Goal: Information Seeking & Learning: Learn about a topic

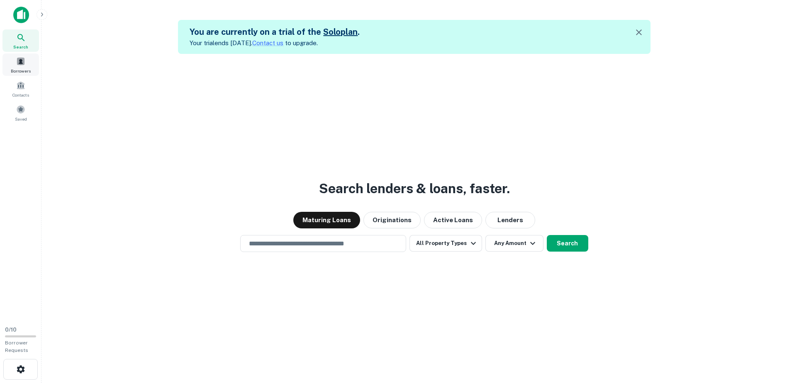
click at [26, 63] on div "Borrowers" at bounding box center [20, 65] width 36 height 22
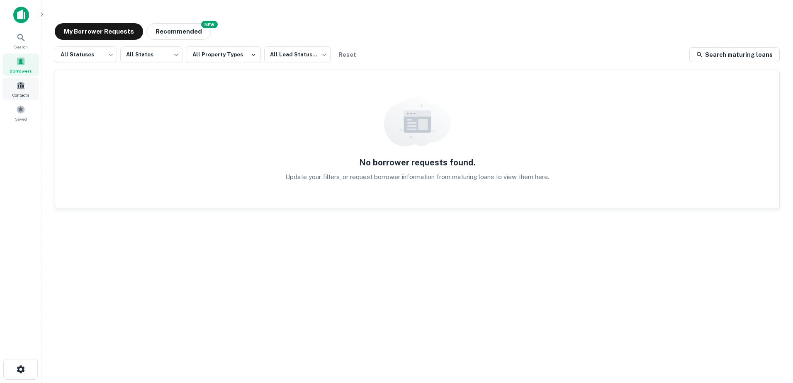
click at [23, 84] on span at bounding box center [20, 85] width 9 height 9
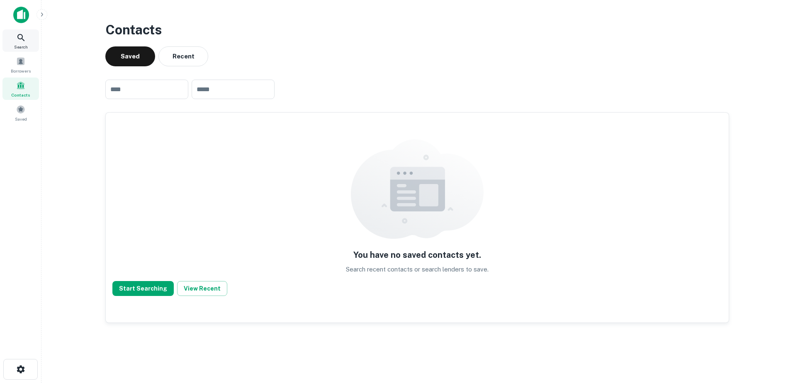
click at [22, 34] on icon at bounding box center [21, 38] width 10 height 10
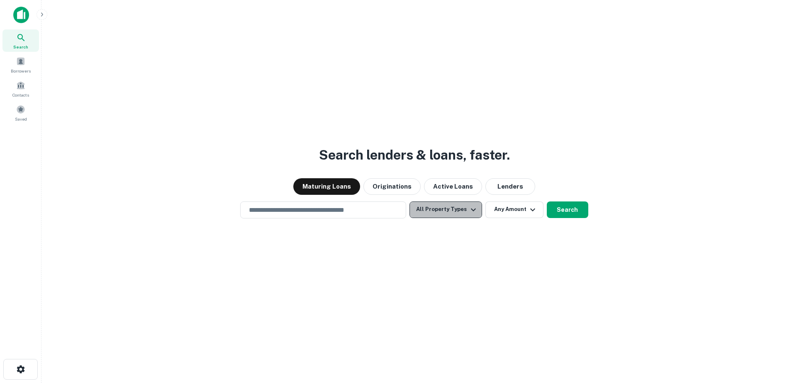
click at [474, 212] on icon "button" at bounding box center [473, 210] width 10 height 10
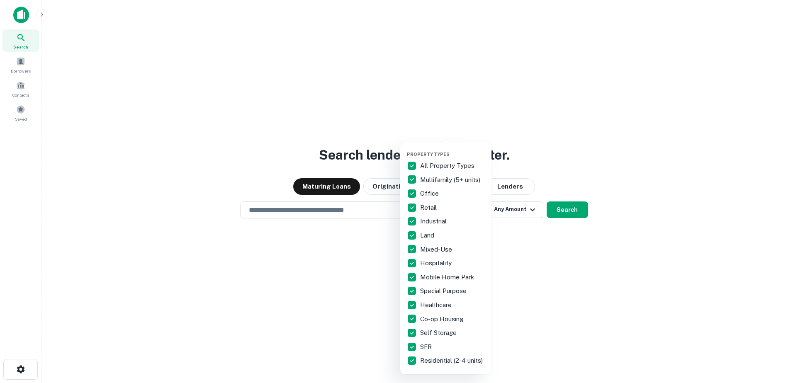
click at [542, 118] on div at bounding box center [396, 191] width 793 height 383
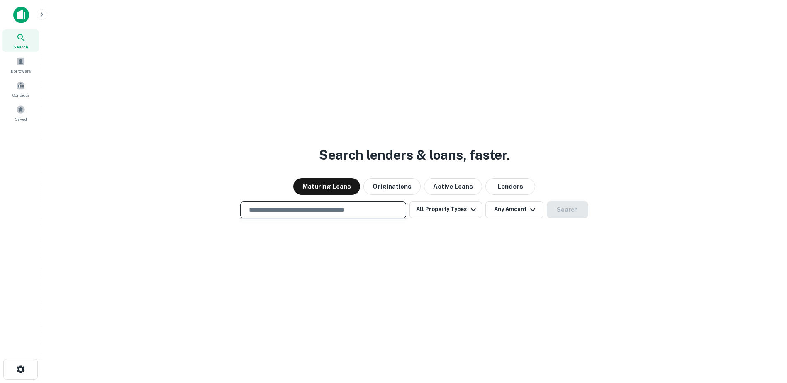
click at [313, 211] on input "text" at bounding box center [323, 210] width 158 height 10
type input "**********"
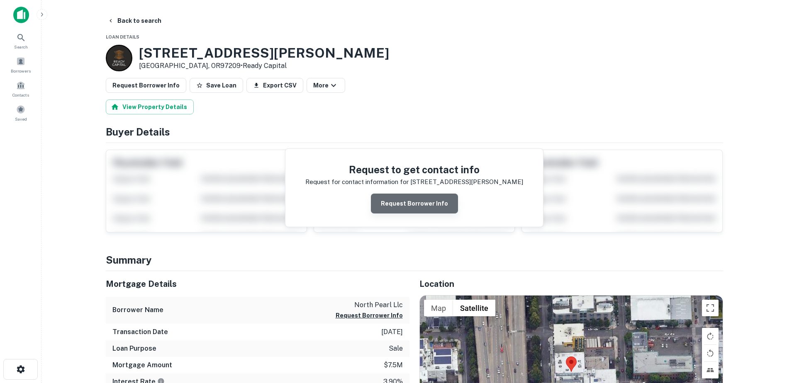
click at [426, 204] on button "Request Borrower Info" at bounding box center [414, 204] width 87 height 20
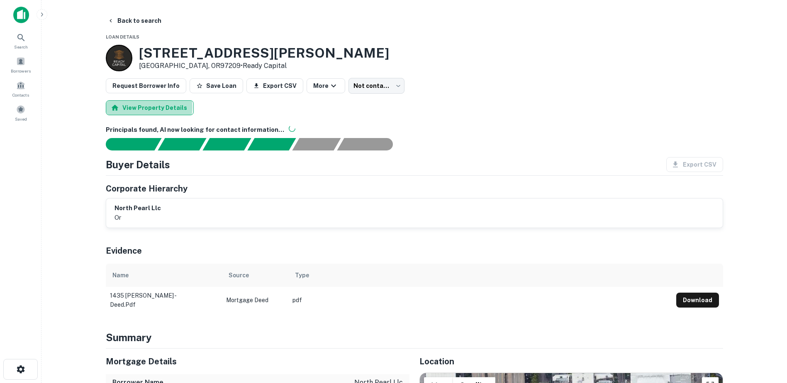
click at [148, 107] on button "View Property Details" at bounding box center [150, 107] width 88 height 15
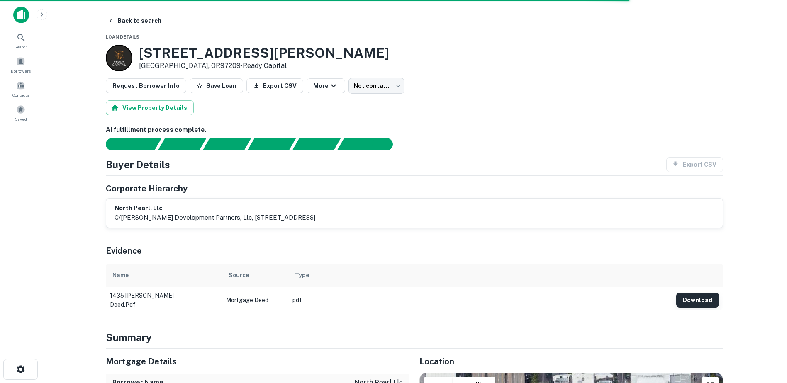
click at [700, 298] on button "Download" at bounding box center [697, 300] width 43 height 15
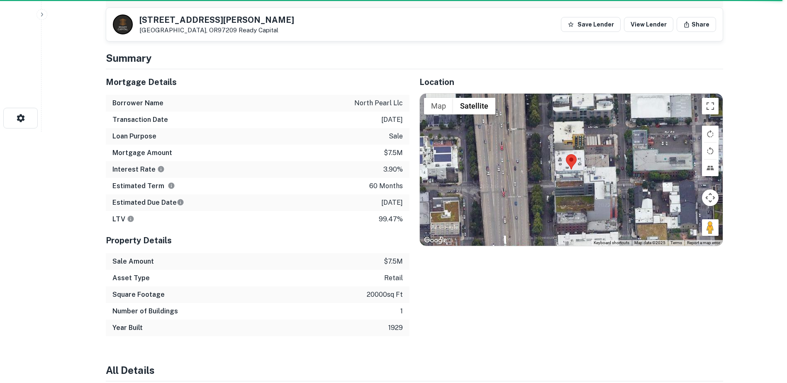
scroll to position [238, 0]
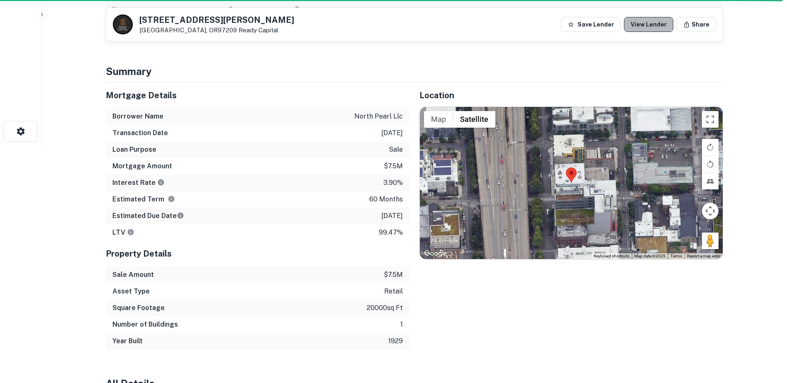
click at [656, 25] on link "View Lender" at bounding box center [648, 24] width 49 height 15
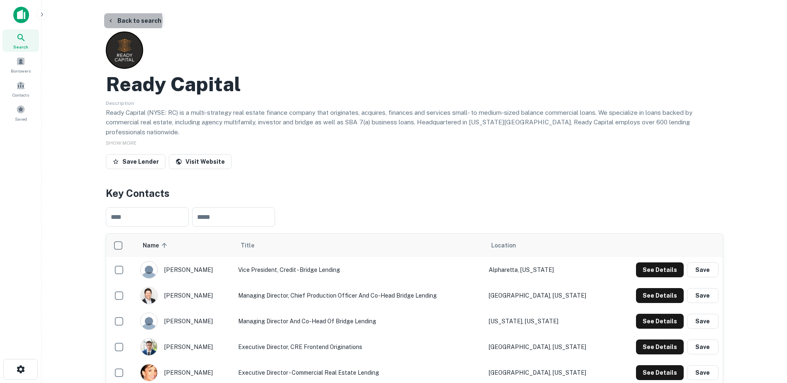
click at [132, 20] on button "Back to search" at bounding box center [134, 20] width 61 height 15
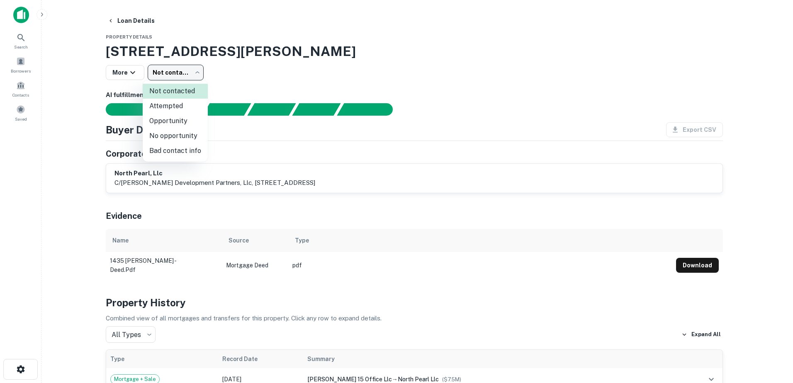
click at [196, 72] on body "Search Borrowers Contacts Saved Loan Details Property Details 1435 Nw Northrup …" at bounding box center [396, 191] width 793 height 383
click at [130, 73] on div at bounding box center [396, 191] width 793 height 383
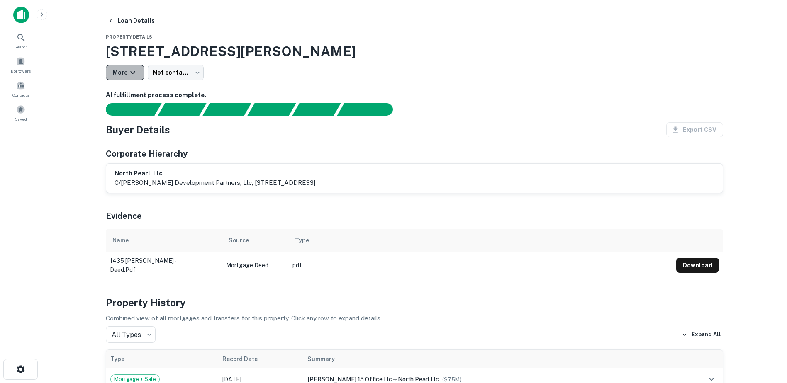
click at [133, 74] on icon "button" at bounding box center [133, 73] width 10 height 10
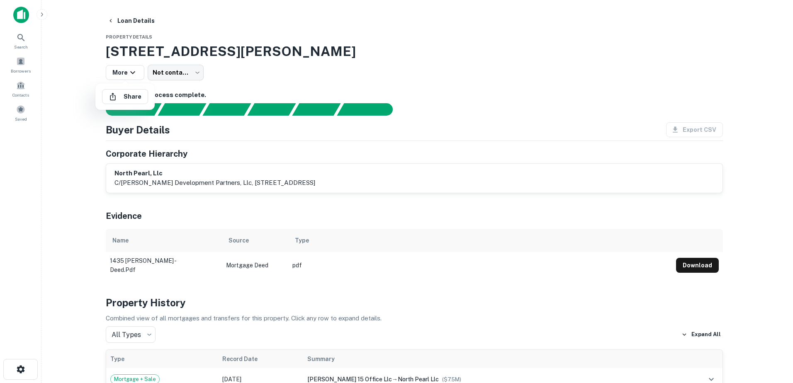
click at [297, 59] on div at bounding box center [396, 191] width 793 height 383
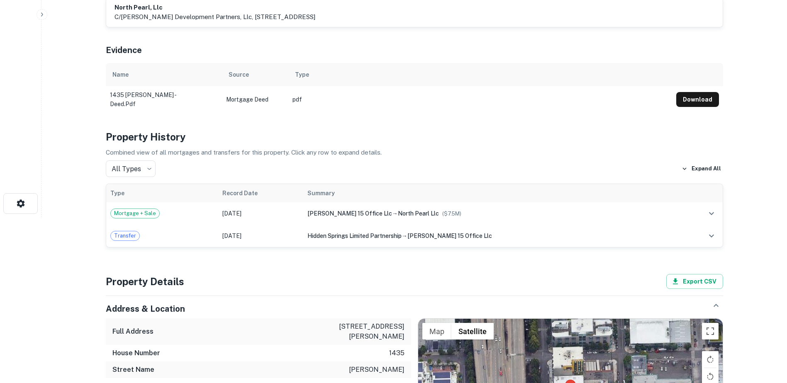
scroll to position [207, 0]
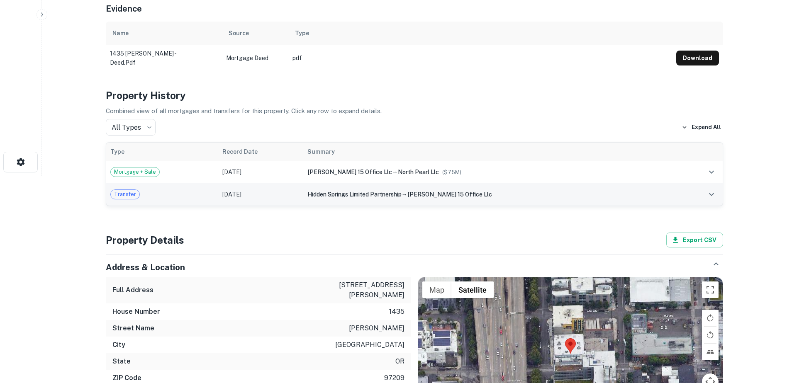
click at [710, 195] on icon "expand row" at bounding box center [711, 194] width 5 height 3
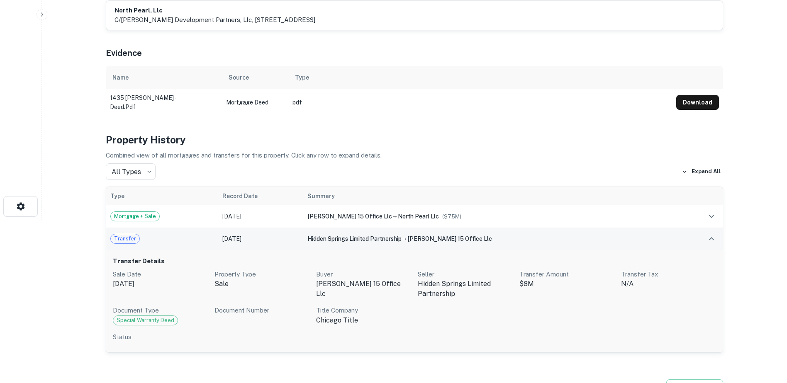
scroll to position [166, 0]
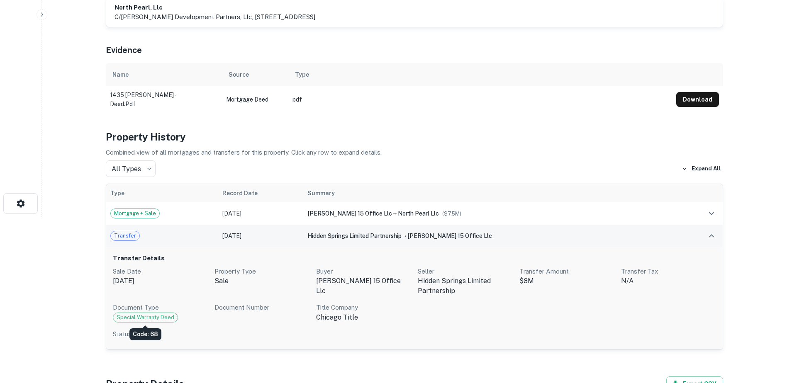
click at [139, 318] on span "Special Warranty Deed" at bounding box center [145, 318] width 64 height 8
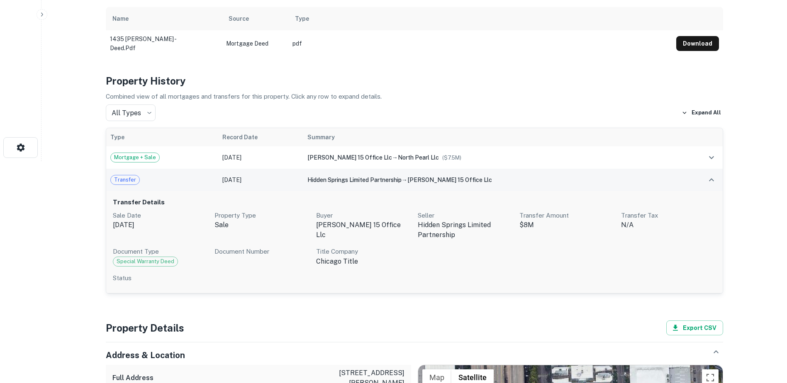
scroll to position [207, 0]
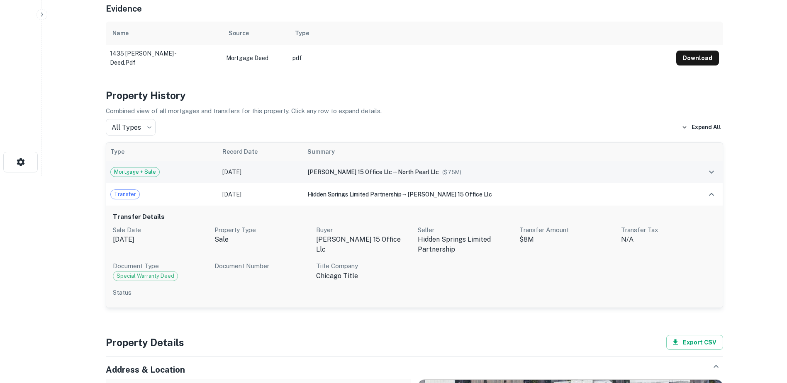
click at [253, 167] on td "Jan 15, 2018" at bounding box center [260, 172] width 85 height 22
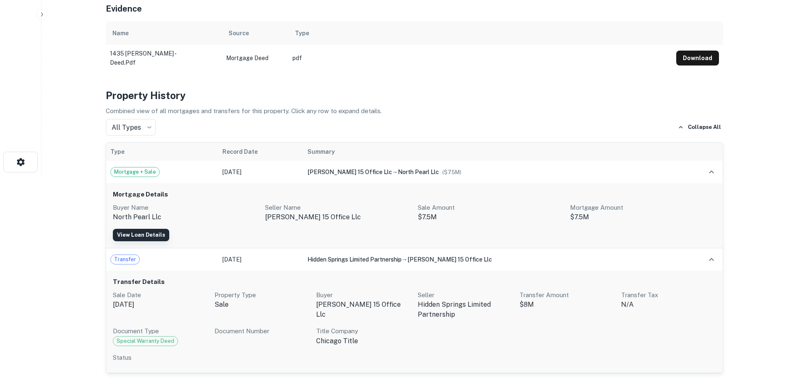
click at [159, 234] on link "View Loan Details" at bounding box center [141, 235] width 56 height 12
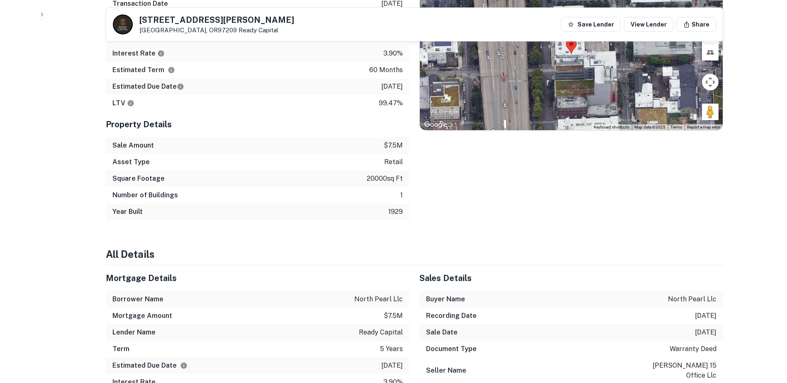
scroll to position [622, 0]
